Goal: Task Accomplishment & Management: Use online tool/utility

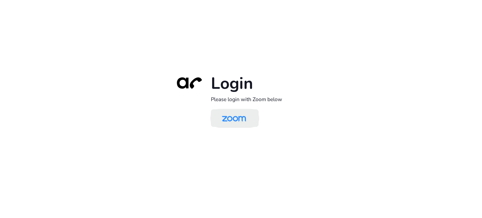
click at [245, 117] on img at bounding box center [234, 118] width 35 height 16
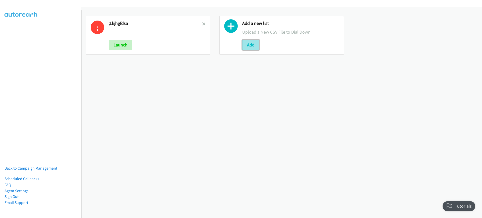
click at [250, 45] on button "Add" at bounding box center [250, 45] width 17 height 10
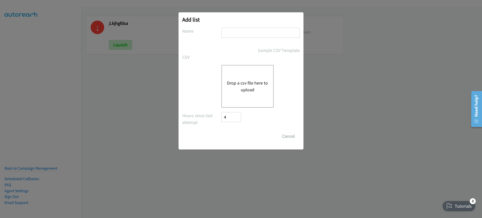
click at [243, 84] on button "Drop a csv file here to upload" at bounding box center [247, 87] width 41 height 14
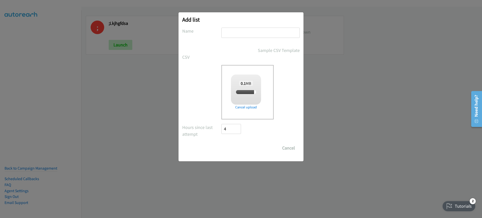
click at [275, 30] on input "text" at bounding box center [260, 33] width 78 height 10
type input "ds"
checkbox input "true"
type input "dsfvsdvrdv"
click at [232, 147] on input "Save List" at bounding box center [234, 148] width 26 height 10
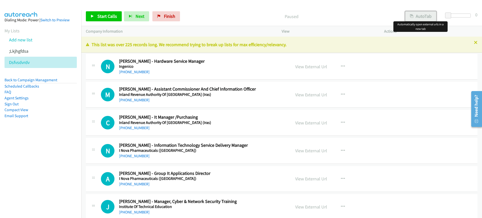
click at [429, 16] on button "AutoTab" at bounding box center [420, 16] width 31 height 10
click at [111, 16] on span "Start Calls" at bounding box center [107, 16] width 20 height 6
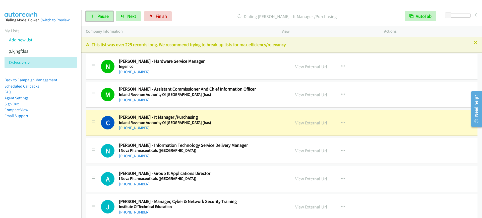
drag, startPoint x: 101, startPoint y: 14, endPoint x: 145, endPoint y: 80, distance: 78.8
click at [101, 14] on span "Pause" at bounding box center [102, 16] width 11 height 6
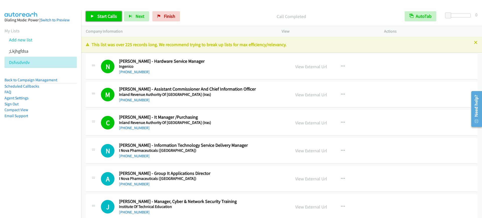
click at [105, 16] on span "Start Calls" at bounding box center [107, 16] width 20 height 6
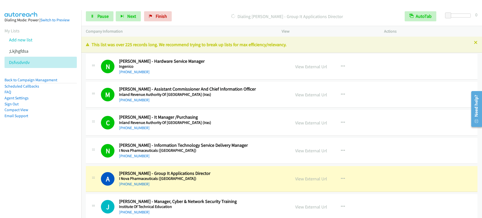
click at [200, 13] on p "Dialing Aaron Ho - Group It Applications Director" at bounding box center [287, 16] width 217 height 7
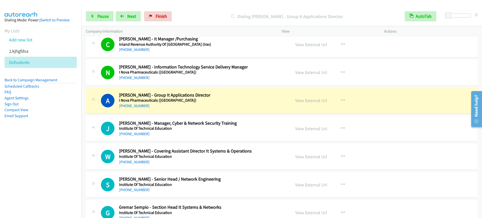
scroll to position [126, 0]
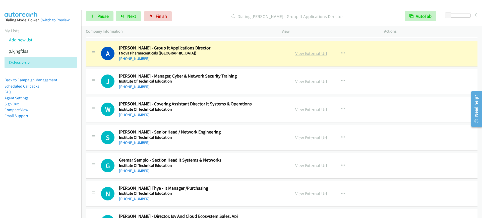
click at [304, 52] on link "View External Url" at bounding box center [311, 53] width 32 height 6
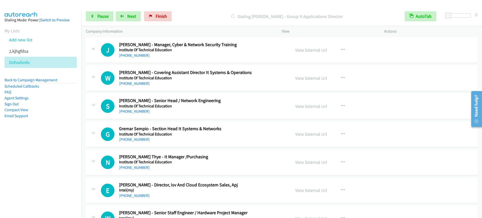
click at [97, 9] on div "Start Calls Pause Next Finish Dialing Aaron Ho - Group It Applications Director…" at bounding box center [281, 16] width 401 height 19
click at [96, 25] on div "Start Calls Pause Next Finish Dialing Aaron Ho - Group It Applications Director…" at bounding box center [281, 16] width 401 height 19
click at [96, 18] on link "Pause" at bounding box center [100, 16] width 28 height 10
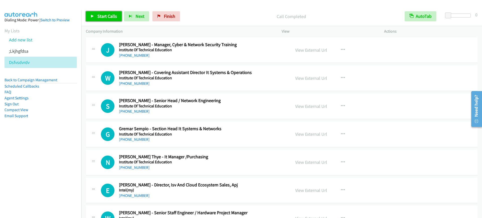
click at [109, 16] on span "Start Calls" at bounding box center [107, 16] width 20 height 6
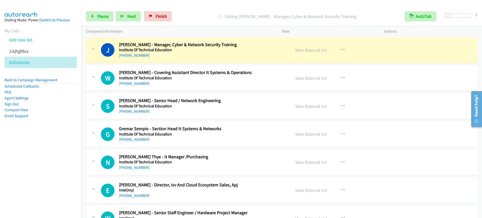
drag, startPoint x: 203, startPoint y: 47, endPoint x: 205, endPoint y: 49, distance: 2.7
click at [204, 47] on h2 "Jay Quak - Manager, Cyber & Network Security Training" at bounding box center [201, 45] width 165 height 6
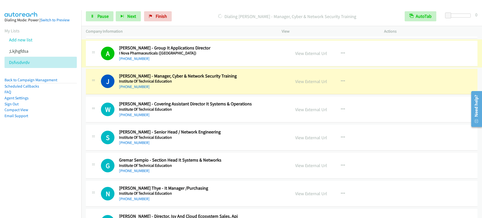
click at [305, 51] on link "View External Url" at bounding box center [311, 53] width 32 height 6
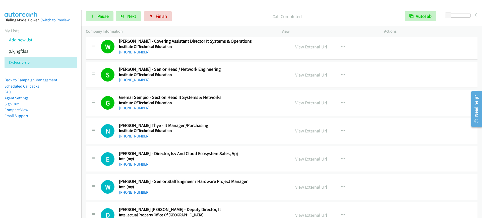
scroll to position [220, 0]
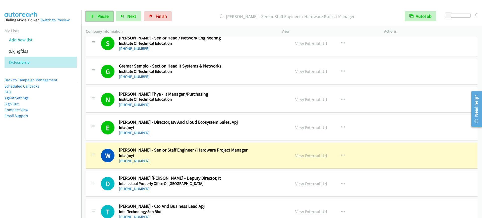
click at [98, 19] on span "Pause" at bounding box center [102, 16] width 11 height 6
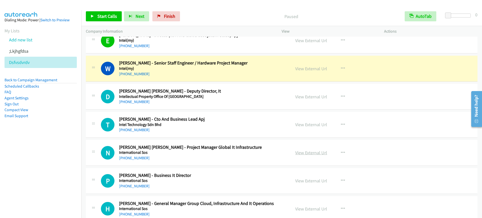
scroll to position [314, 0]
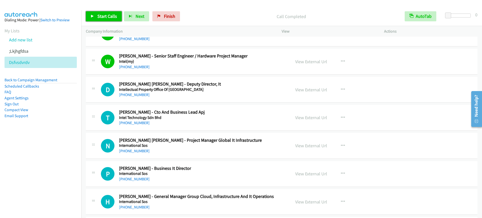
click at [101, 16] on span "Start Calls" at bounding box center [107, 16] width 20 height 6
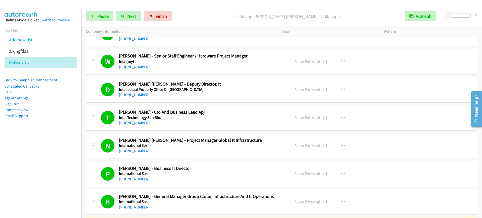
click at [26, 151] on nav "Dialing Mode: Power | Switch to Preview My Lists Add new list ;Lkjhgfdsa Dsfvsd…" at bounding box center [41, 119] width 82 height 218
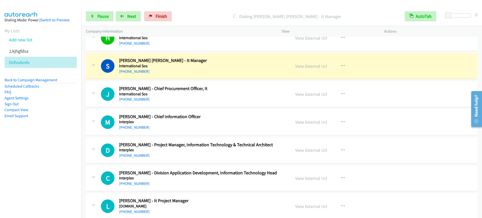
scroll to position [471, 0]
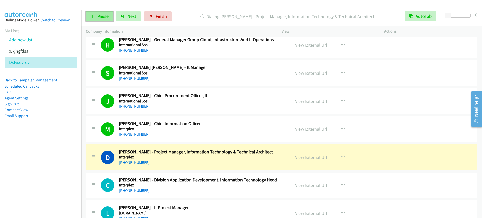
click at [88, 15] on link "Pause" at bounding box center [100, 16] width 28 height 10
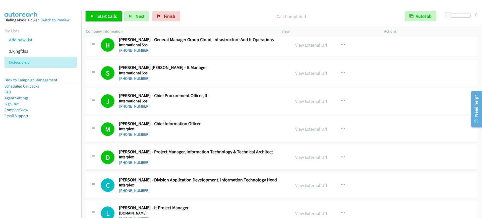
click at [102, 17] on span "Start Calls" at bounding box center [107, 16] width 20 height 6
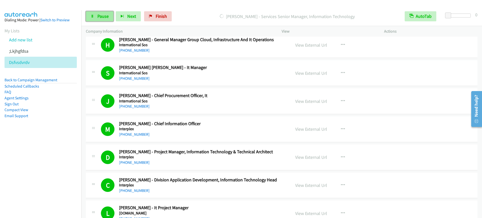
click at [104, 18] on span "Pause" at bounding box center [102, 16] width 11 height 6
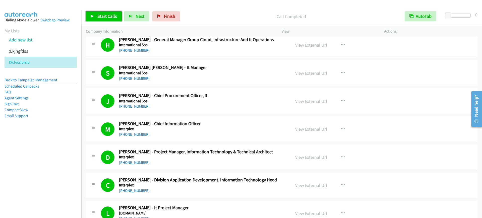
click at [107, 14] on span "Start Calls" at bounding box center [107, 16] width 20 height 6
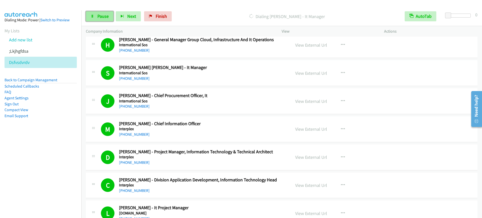
click at [90, 15] on link "Pause" at bounding box center [100, 16] width 28 height 10
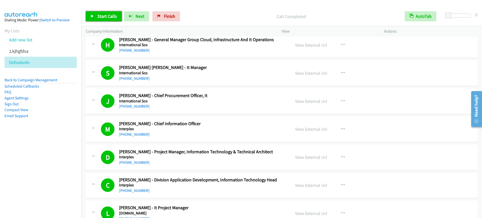
click at [103, 19] on link "Start Calls" at bounding box center [104, 16] width 36 height 10
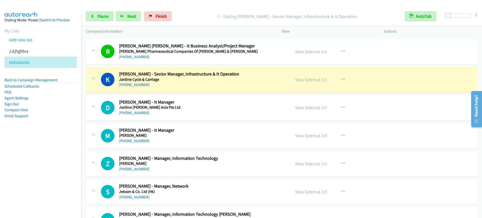
scroll to position [973, 0]
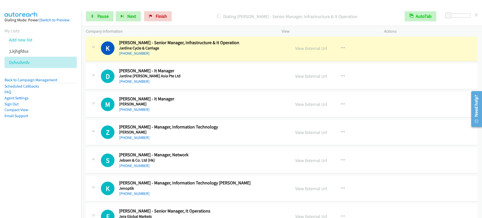
click at [97, 10] on div "Start Calls Pause Next Finish Dialing Kelvin Yang - Senior Manager, Infrastruct…" at bounding box center [281, 16] width 401 height 19
click at [96, 18] on link "Pause" at bounding box center [100, 16] width 28 height 10
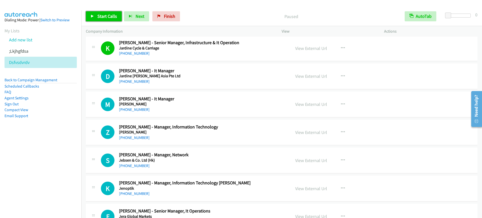
click at [97, 18] on link "Start Calls" at bounding box center [104, 16] width 36 height 10
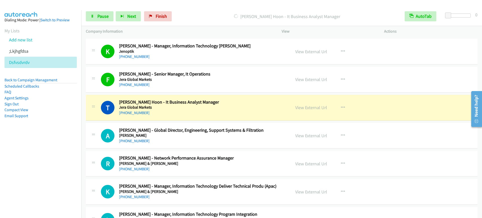
scroll to position [1161, 0]
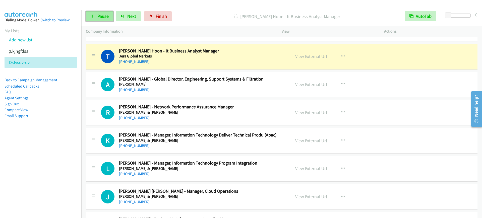
click at [91, 13] on link "Pause" at bounding box center [100, 16] width 28 height 10
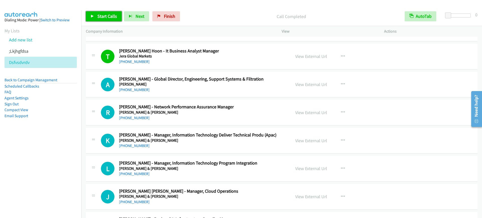
click at [107, 12] on link "Start Calls" at bounding box center [104, 16] width 36 height 10
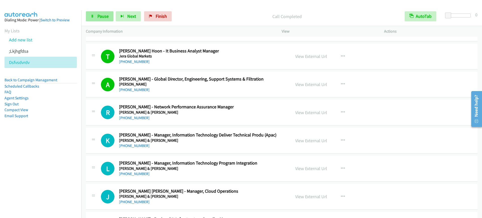
click at [107, 12] on link "Pause" at bounding box center [100, 16] width 28 height 10
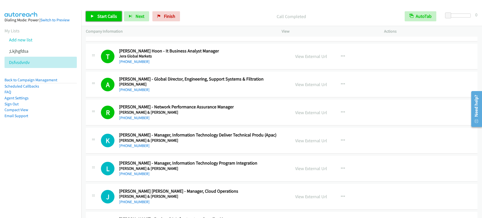
click at [95, 19] on link "Start Calls" at bounding box center [104, 16] width 36 height 10
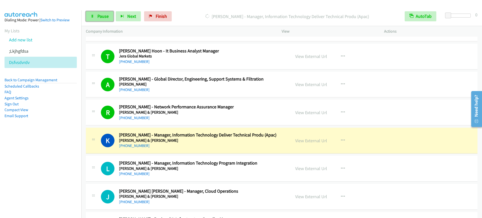
click at [98, 15] on span "Pause" at bounding box center [102, 16] width 11 height 6
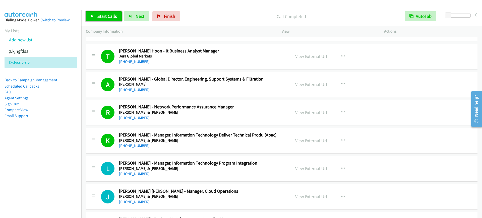
click at [102, 20] on link "Start Calls" at bounding box center [104, 16] width 36 height 10
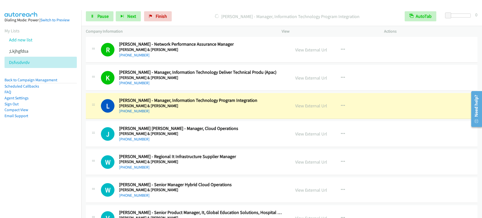
scroll to position [1255, 0]
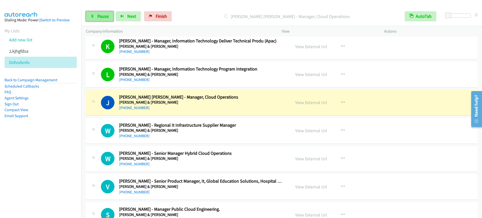
click at [92, 13] on link "Pause" at bounding box center [100, 16] width 28 height 10
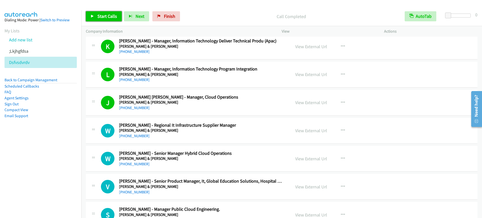
click at [104, 13] on link "Start Calls" at bounding box center [104, 16] width 36 height 10
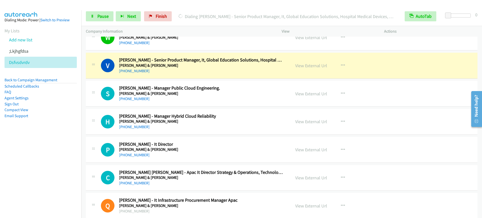
scroll to position [1381, 0]
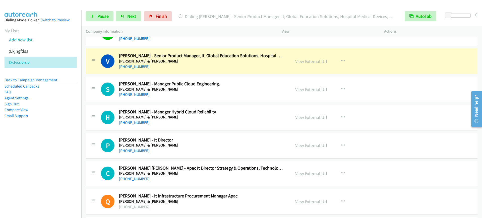
click at [212, 59] on h5 "Johnson & Johnson" at bounding box center [201, 61] width 165 height 5
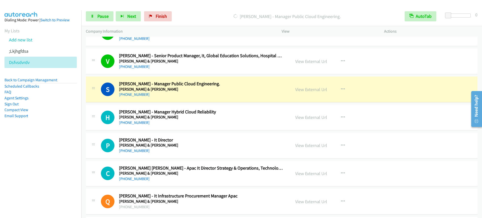
click at [196, 65] on div "+65 8385 0797" at bounding box center [201, 67] width 165 height 6
click at [319, 60] on link "View External Url" at bounding box center [311, 61] width 32 height 6
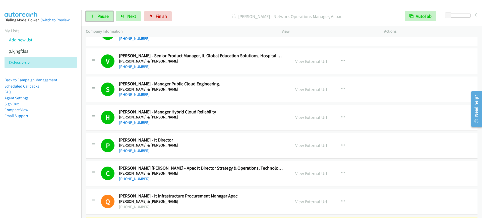
drag, startPoint x: 95, startPoint y: 16, endPoint x: 96, endPoint y: 24, distance: 7.6
click at [95, 16] on link "Pause" at bounding box center [100, 16] width 28 height 10
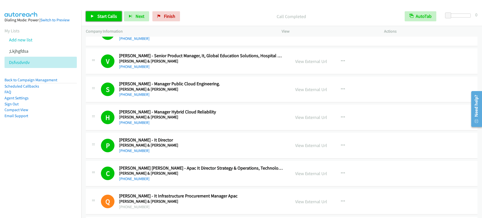
click at [101, 15] on span "Start Calls" at bounding box center [107, 16] width 20 height 6
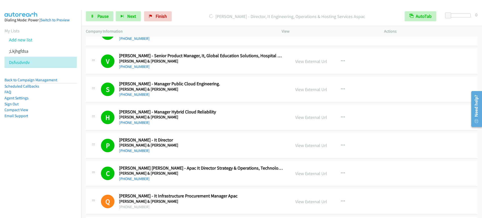
click at [97, 8] on div "Start Calls Pause Next Finish Dialing Unnikrishnan Thannikkal - Director, It En…" at bounding box center [281, 16] width 401 height 19
click at [99, 18] on span "Pause" at bounding box center [102, 16] width 11 height 6
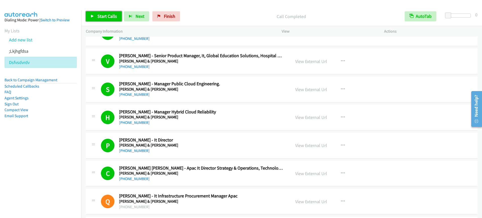
click at [106, 16] on span "Start Calls" at bounding box center [107, 16] width 20 height 6
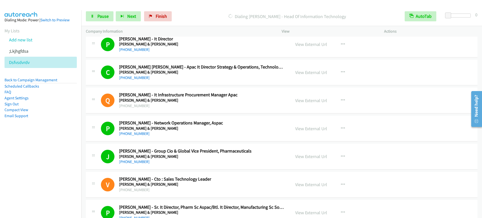
scroll to position [1347, 0]
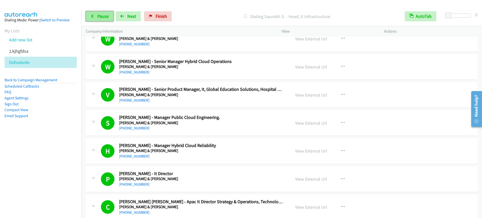
click at [107, 13] on link "Pause" at bounding box center [100, 16] width 28 height 10
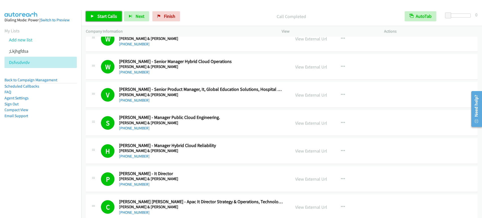
click at [107, 14] on span "Start Calls" at bounding box center [107, 16] width 20 height 6
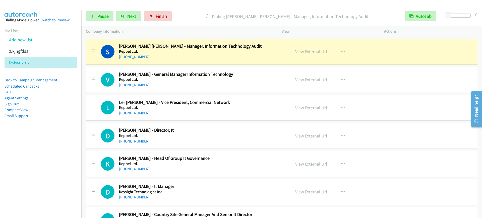
scroll to position [2351, 0]
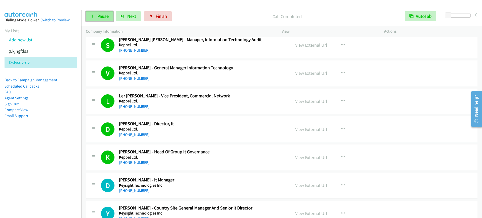
click at [96, 13] on link "Pause" at bounding box center [100, 16] width 28 height 10
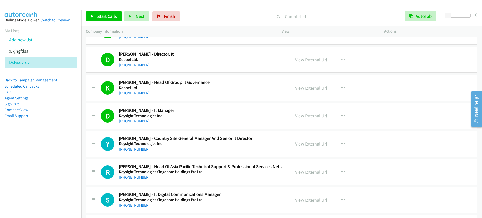
scroll to position [2446, 0]
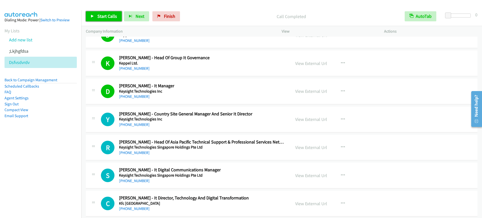
click at [96, 18] on link "Start Calls" at bounding box center [104, 16] width 36 height 10
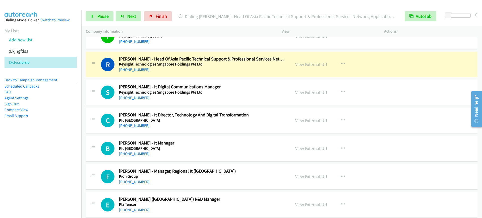
scroll to position [2540, 0]
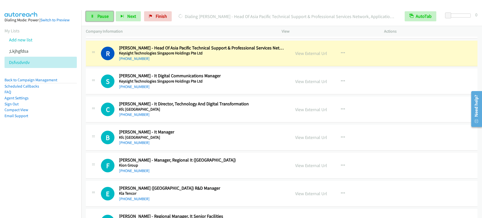
click at [99, 15] on span "Pause" at bounding box center [102, 16] width 11 height 6
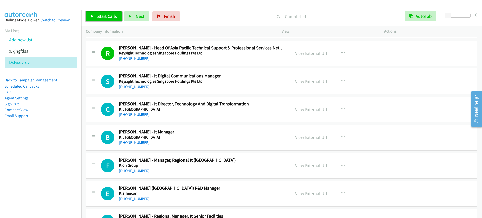
click at [103, 19] on link "Start Calls" at bounding box center [104, 16] width 36 height 10
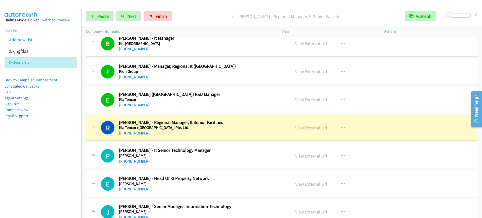
scroll to position [2634, 0]
click at [104, 12] on link "Pause" at bounding box center [100, 16] width 28 height 10
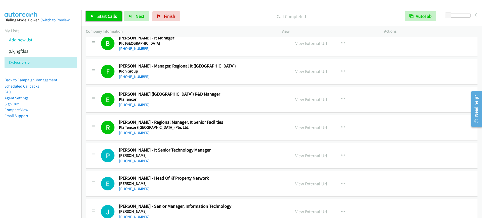
click at [105, 18] on span "Start Calls" at bounding box center [107, 16] width 20 height 6
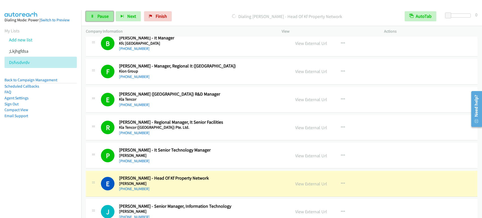
click at [107, 14] on span "Pause" at bounding box center [102, 16] width 11 height 6
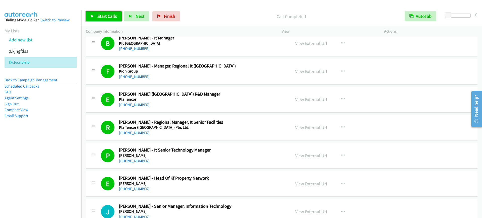
click at [94, 19] on link "Start Calls" at bounding box center [104, 16] width 36 height 10
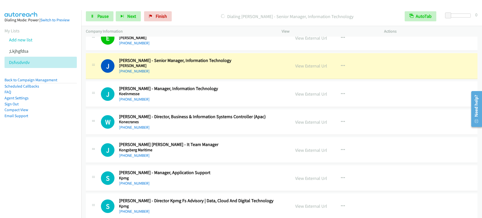
scroll to position [2791, 0]
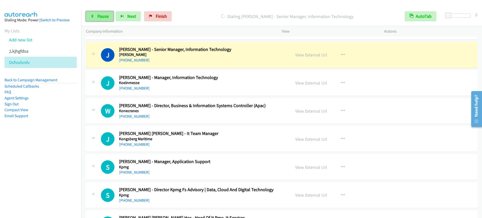
click at [101, 21] on link "Pause" at bounding box center [100, 16] width 28 height 10
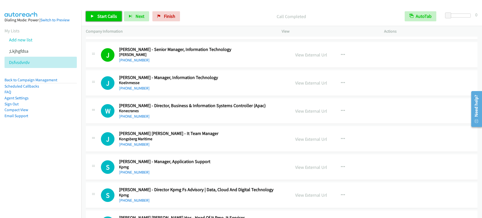
click at [96, 19] on link "Start Calls" at bounding box center [104, 16] width 36 height 10
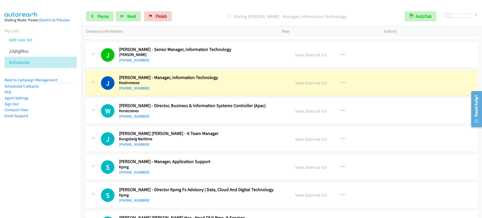
click at [176, 81] on h5 "Koelnmesse" at bounding box center [201, 82] width 165 height 5
click at [92, 20] on link "Pause" at bounding box center [100, 16] width 28 height 10
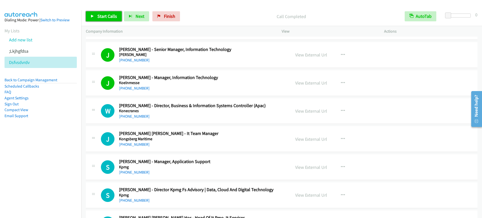
click at [99, 16] on span "Start Calls" at bounding box center [107, 16] width 20 height 6
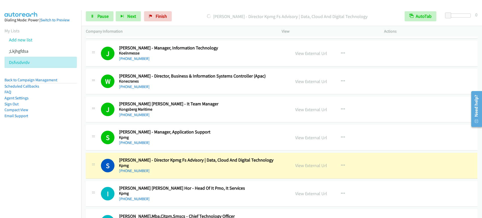
scroll to position [2854, 0]
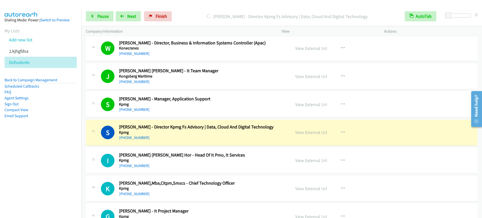
click at [199, 143] on div "S Callback Scheduled Simon Connolly - Director Kpmg Fs Advisory | Data, Cloud A…" at bounding box center [282, 133] width 392 height 26
click at [90, 14] on link "Pause" at bounding box center [100, 16] width 28 height 10
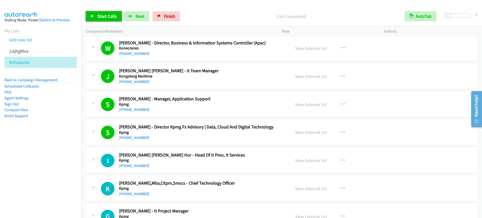
click at [100, 14] on span "Start Calls" at bounding box center [107, 16] width 20 height 6
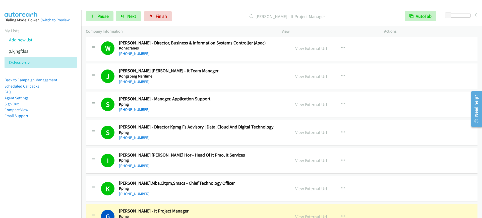
click at [203, 113] on div "S Callback Scheduled Sonny Sebolino - Manager, Application Support Kpmg Asia/Si…" at bounding box center [282, 105] width 392 height 26
click at [311, 134] on link "View External Url" at bounding box center [311, 133] width 32 height 6
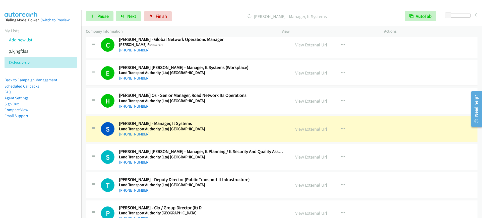
scroll to position [3450, 0]
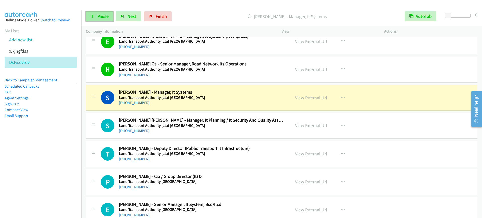
click at [99, 13] on link "Pause" at bounding box center [100, 16] width 28 height 10
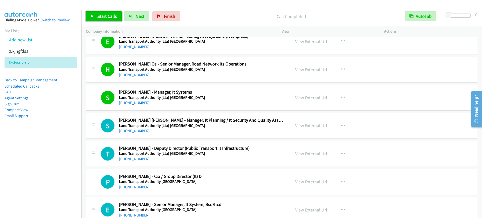
click at [95, 15] on link "Start Calls" at bounding box center [104, 16] width 36 height 10
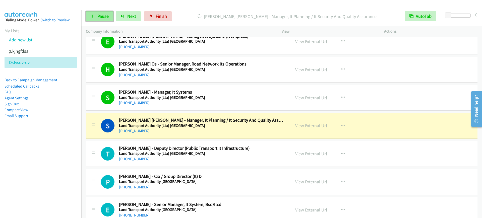
click at [99, 16] on span "Pause" at bounding box center [102, 16] width 11 height 6
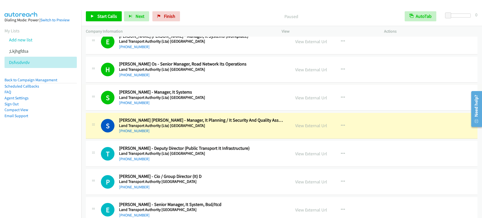
click at [302, 99] on link "View External Url" at bounding box center [311, 98] width 32 height 6
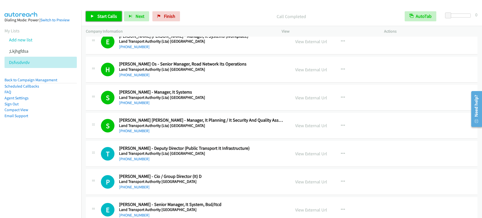
click at [102, 14] on span "Start Calls" at bounding box center [107, 16] width 20 height 6
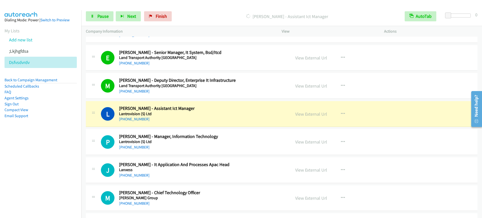
scroll to position [3638, 0]
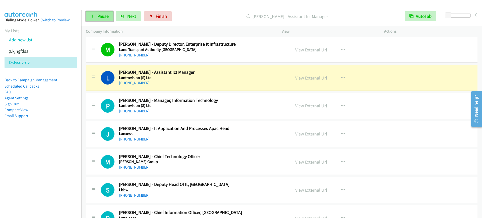
click at [111, 16] on link "Pause" at bounding box center [100, 16] width 28 height 10
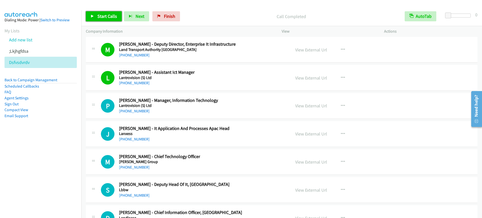
click at [104, 21] on link "Start Calls" at bounding box center [104, 16] width 36 height 10
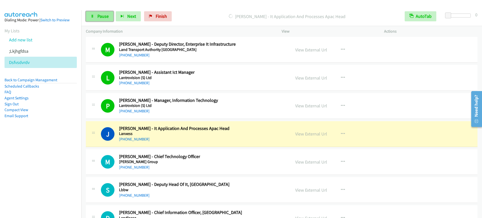
drag, startPoint x: 102, startPoint y: 12, endPoint x: 105, endPoint y: 20, distance: 9.3
click at [102, 12] on link "Pause" at bounding box center [100, 16] width 28 height 10
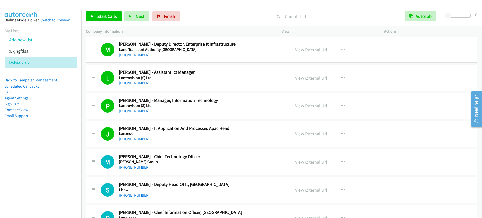
click at [30, 79] on link "Back to Campaign Management" at bounding box center [31, 80] width 53 height 5
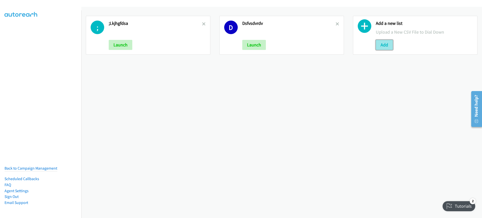
click at [390, 44] on button "Add" at bounding box center [384, 45] width 17 height 10
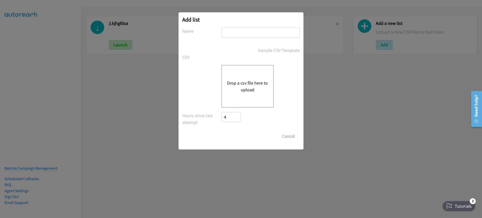
click at [236, 81] on button "Drop a csv file here to upload" at bounding box center [247, 87] width 41 height 14
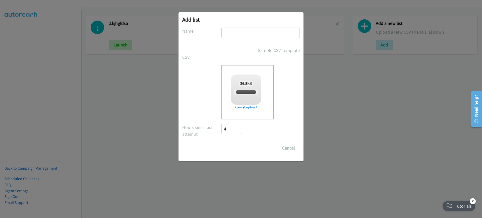
checkbox input "true"
click at [247, 33] on input "text" at bounding box center [260, 33] width 78 height 10
type input "fdghcjvkblnm"
click at [242, 150] on input "Save List" at bounding box center [234, 148] width 26 height 10
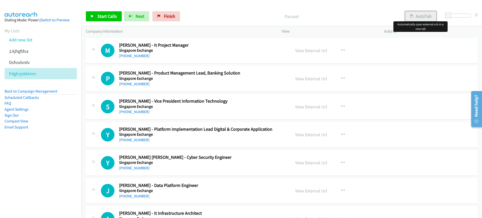
click at [419, 17] on button "AutoTab" at bounding box center [420, 16] width 31 height 10
click at [312, 50] on link "View External Url" at bounding box center [311, 51] width 32 height 6
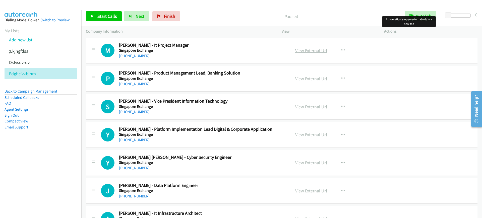
click at [321, 51] on link "View External Url" at bounding box center [311, 51] width 32 height 6
click at [100, 17] on span "Start Calls" at bounding box center [107, 16] width 20 height 6
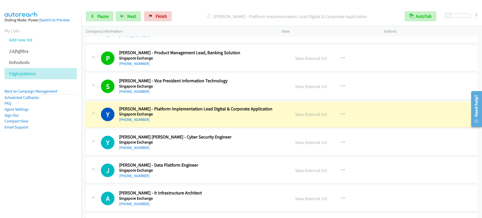
scroll to position [31, 0]
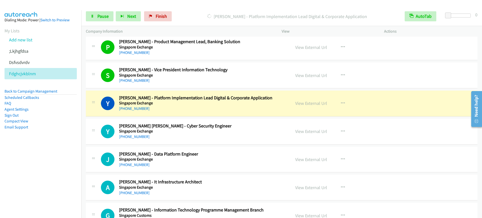
click at [40, 160] on nav "Dialing Mode: Power | Switch to Preview My Lists Add new list ;Lkjhgfdsa Dsfvsd…" at bounding box center [41, 119] width 82 height 218
click at [94, 19] on link "Pause" at bounding box center [100, 16] width 28 height 10
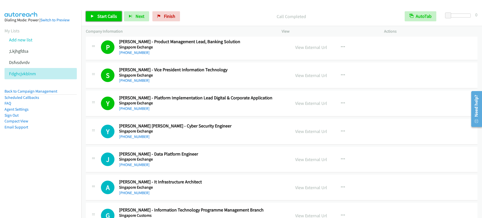
click at [117, 16] on link "Start Calls" at bounding box center [104, 16] width 36 height 10
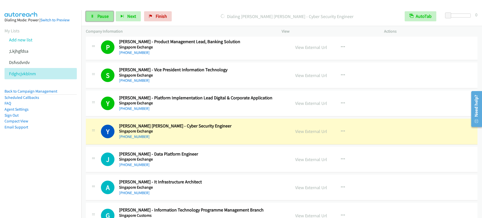
click at [99, 19] on link "Pause" at bounding box center [100, 16] width 28 height 10
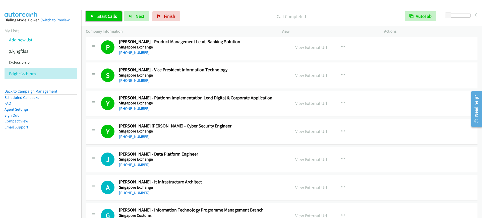
click at [103, 20] on link "Start Calls" at bounding box center [104, 16] width 36 height 10
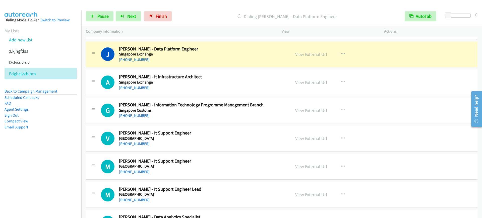
scroll to position [126, 0]
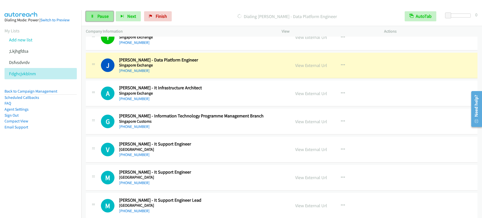
click at [98, 16] on span "Pause" at bounding box center [102, 16] width 11 height 6
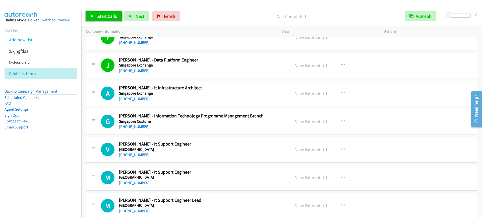
click at [101, 15] on span "Start Calls" at bounding box center [107, 16] width 20 height 6
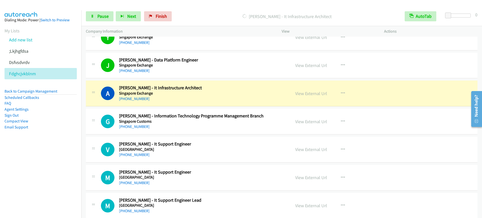
click at [215, 74] on div "J Callback Scheduled [PERSON_NAME] - Data Platform Engineer Singapore Exchange …" at bounding box center [282, 66] width 392 height 26
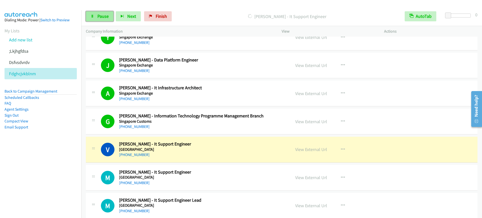
click at [91, 13] on link "Pause" at bounding box center [100, 16] width 28 height 10
